Goal: Obtain resource: Obtain resource

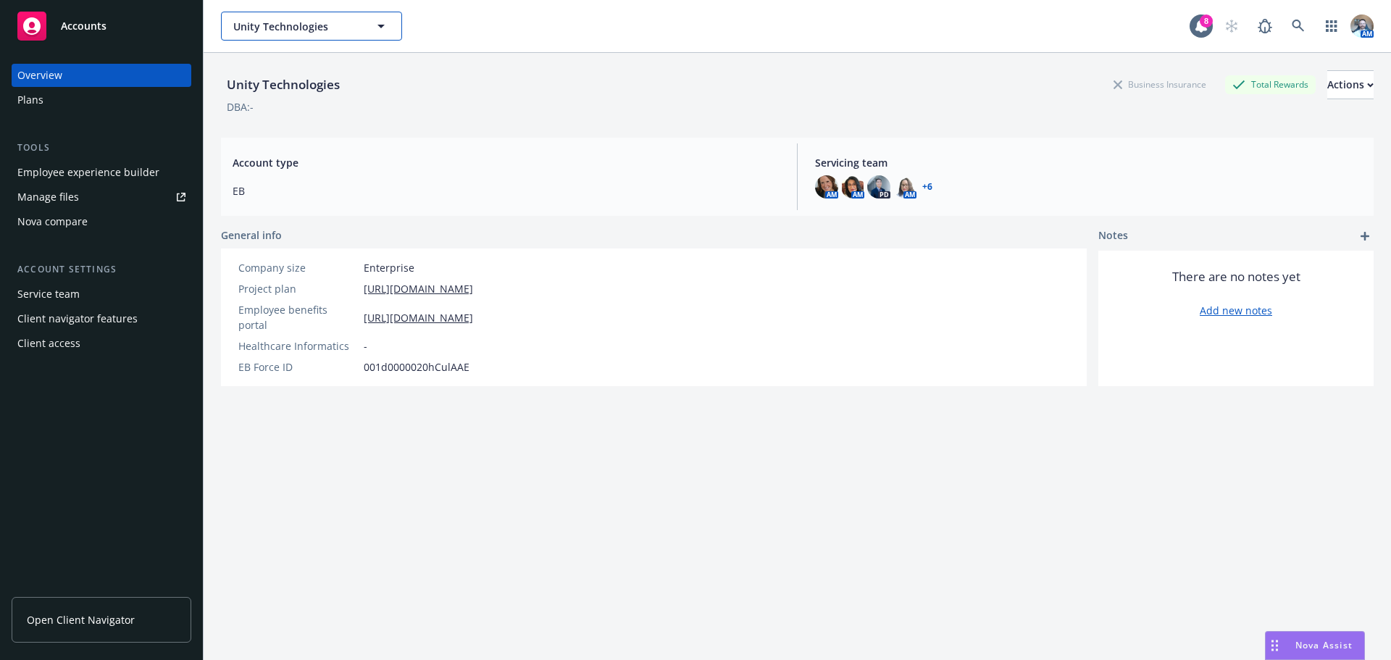
click at [304, 32] on span "Unity Technologies" at bounding box center [295, 26] width 125 height 15
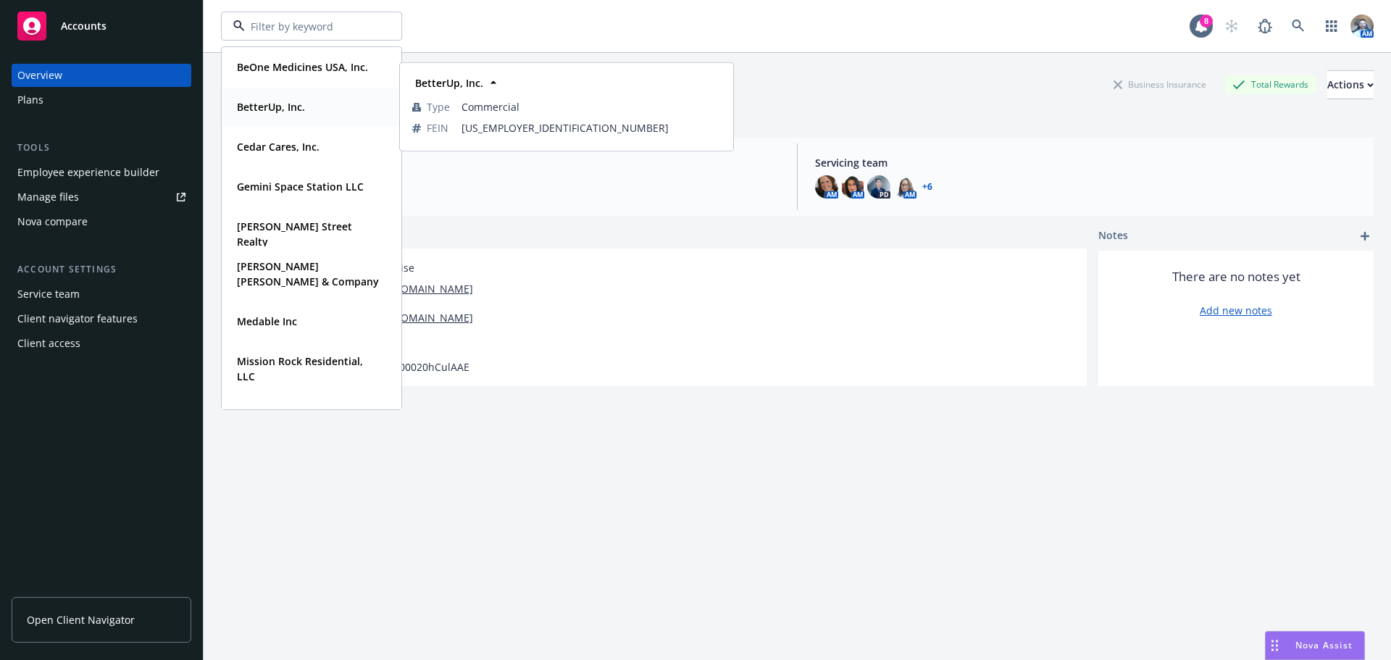
click at [283, 117] on div "BetterUp, Inc." at bounding box center [269, 106] width 77 height 21
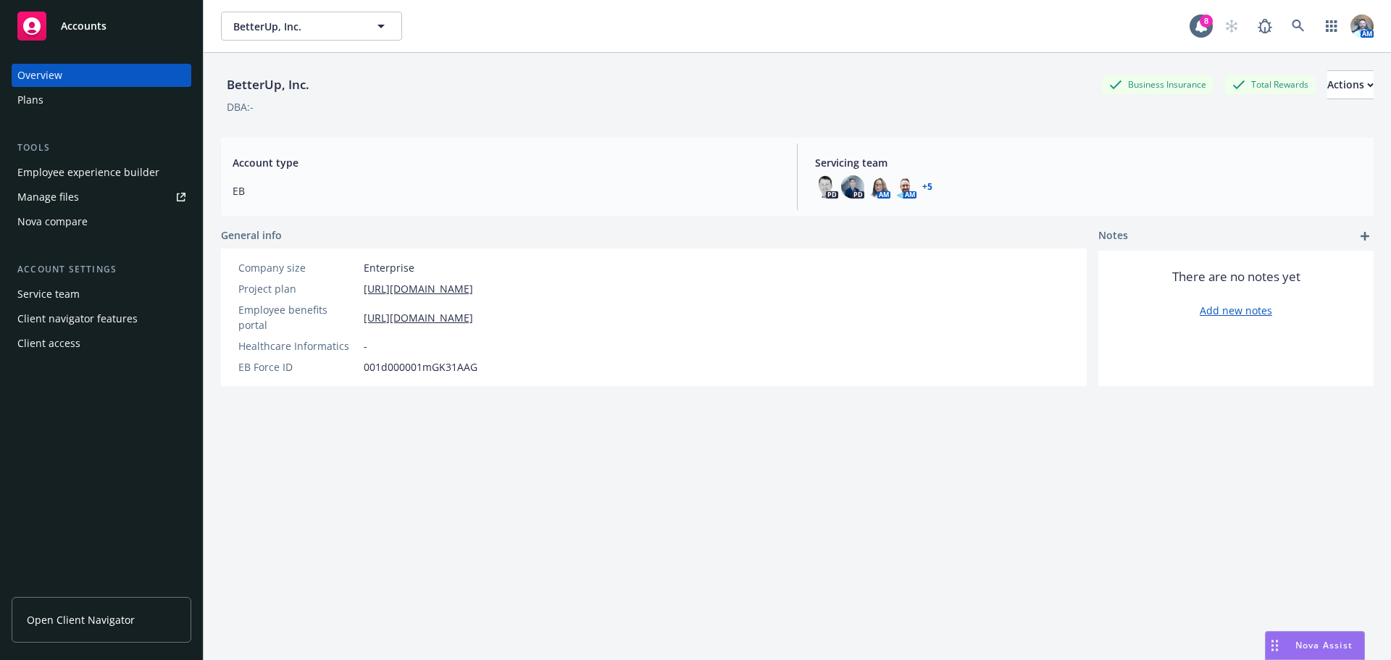
click at [84, 614] on span "Open Client Navigator" at bounding box center [81, 619] width 108 height 15
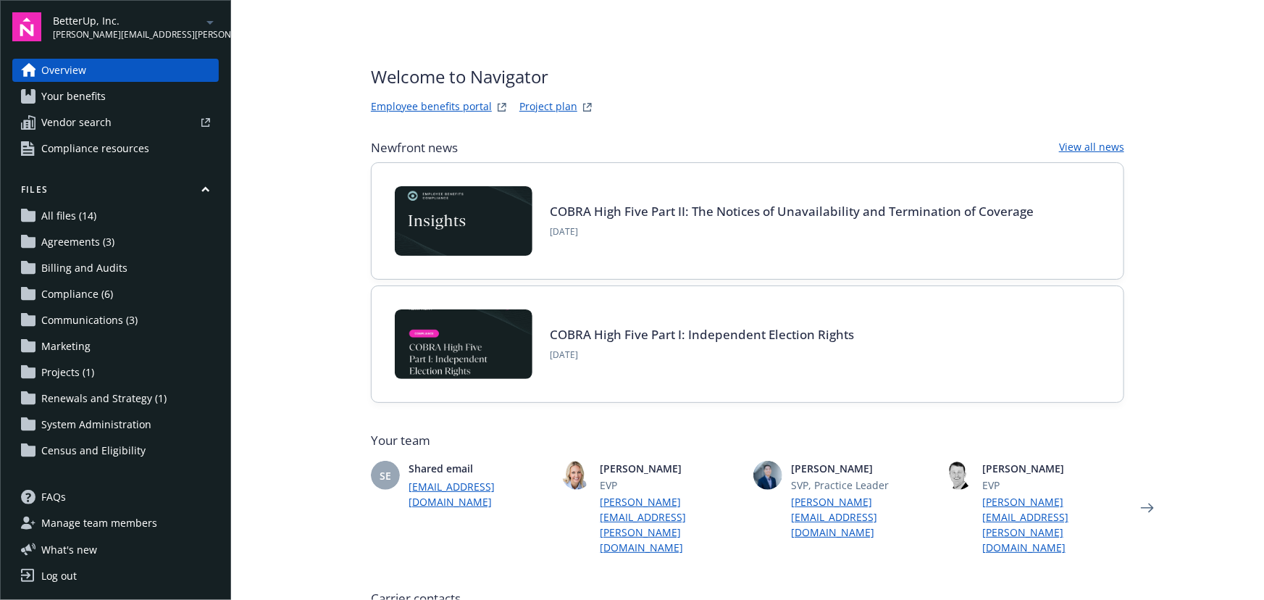
click at [70, 225] on span "All files (14)" at bounding box center [68, 215] width 55 height 23
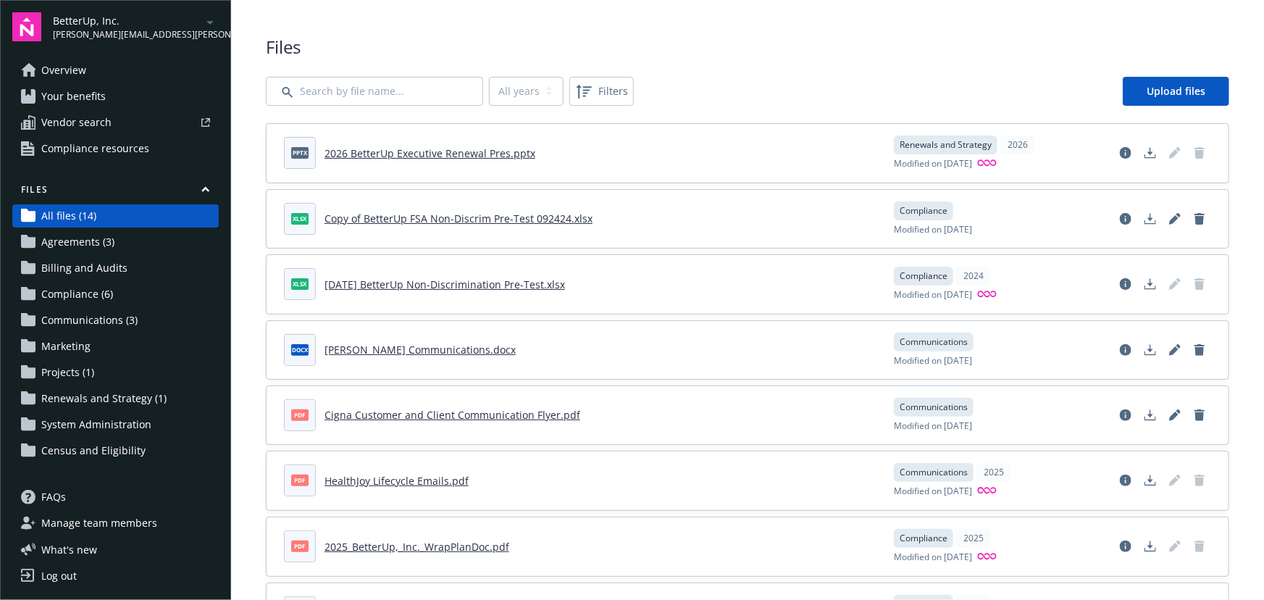
click at [108, 387] on span "Renewals and Strategy (1)" at bounding box center [103, 398] width 125 height 23
